Goal: Find specific page/section: Find specific page/section

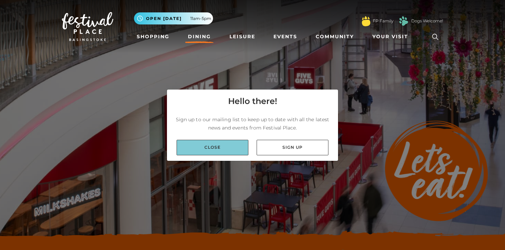
click at [237, 150] on link "Close" at bounding box center [213, 147] width 72 height 15
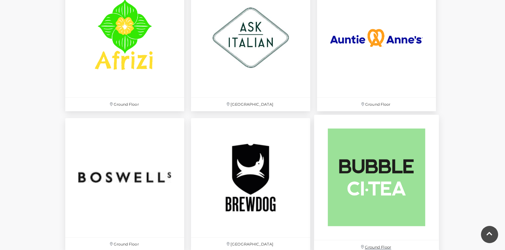
scroll to position [478, 0]
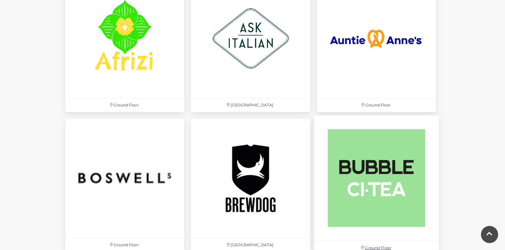
click at [390, 184] on img at bounding box center [376, 177] width 125 height 125
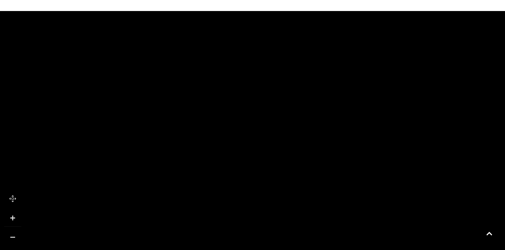
scroll to position [462, 0]
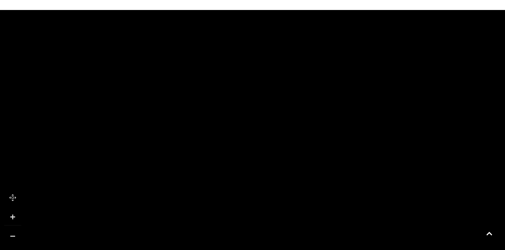
click at [17, 234] on link at bounding box center [12, 235] width 17 height 17
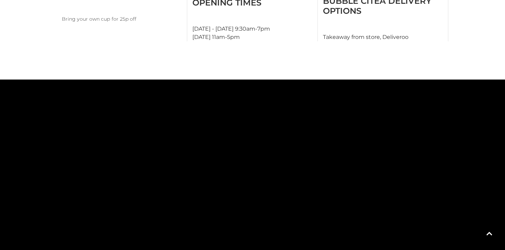
scroll to position [399, 0]
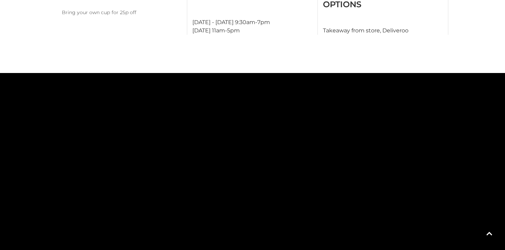
click at [291, 83] on rect at bounding box center [285, 81] width 64 height 64
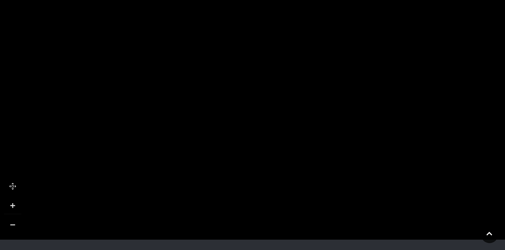
scroll to position [481, 0]
